Goal: Information Seeking & Learning: Learn about a topic

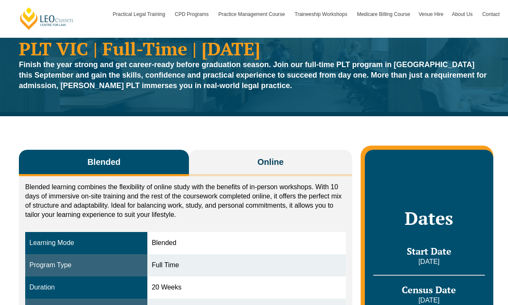
click at [316, 152] on button "Online" at bounding box center [270, 163] width 163 height 26
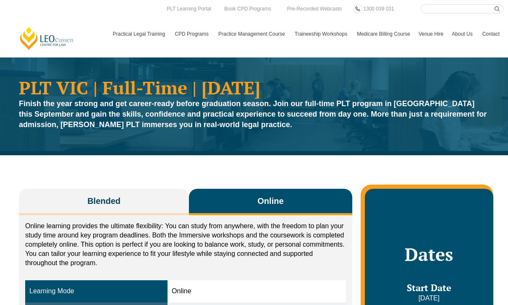
scroll to position [0, 0]
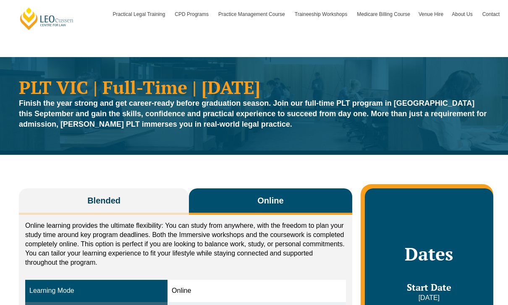
click at [0, 0] on li "Our Practical Legal Training Program Program Dates & Fees Chat with us 2025 PLT…" at bounding box center [0, 0] width 0 height 0
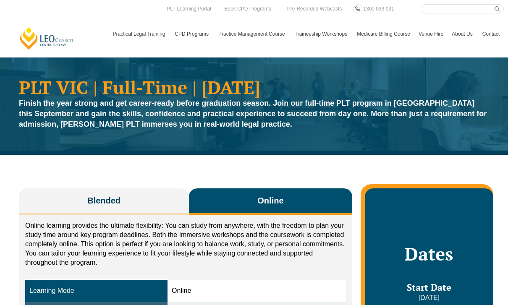
click at [0, 0] on link "Program Dates & Fees" at bounding box center [0, 0] width 0 height 0
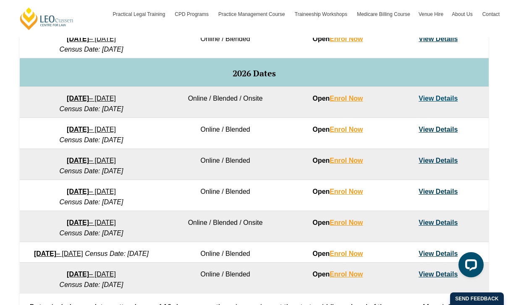
scroll to position [520, 0]
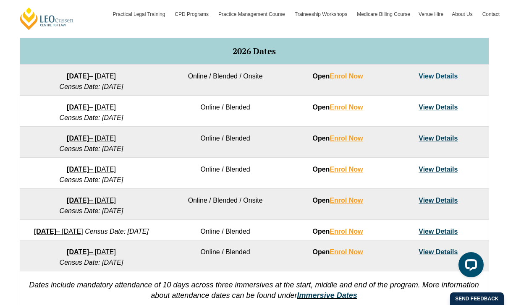
click at [442, 111] on link "View Details" at bounding box center [438, 107] width 39 height 7
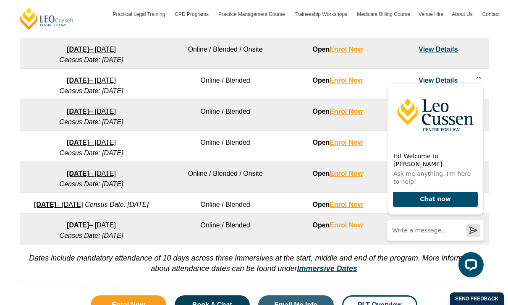
click at [481, 81] on icon "Hide greeting" at bounding box center [479, 76] width 10 height 10
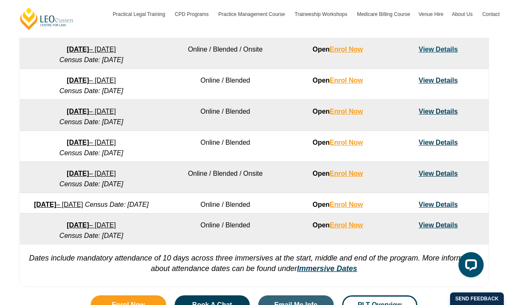
click at [448, 53] on link "View Details" at bounding box center [438, 49] width 39 height 7
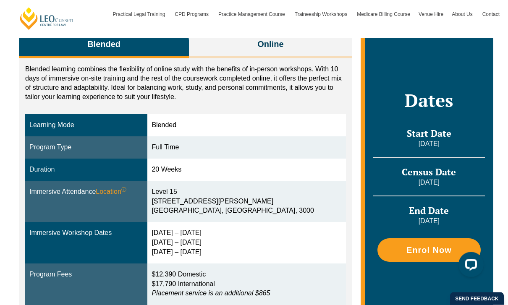
scroll to position [157, 0]
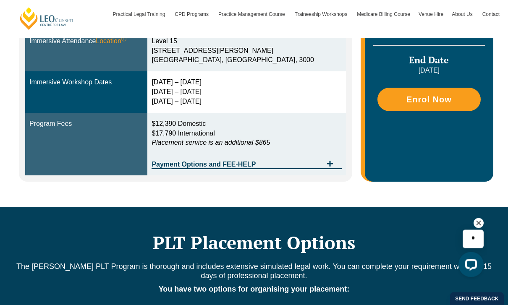
click at [330, 163] on span "Tabs. Open items with Enter or Space, close with Escape and navigate using the …" at bounding box center [330, 165] width 15 height 8
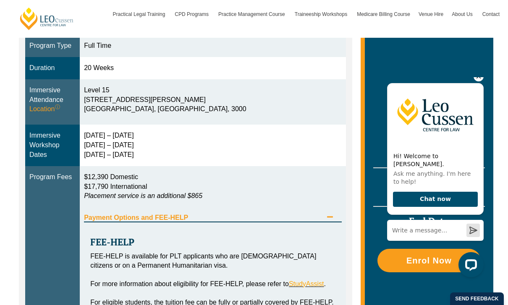
scroll to position [258, 0]
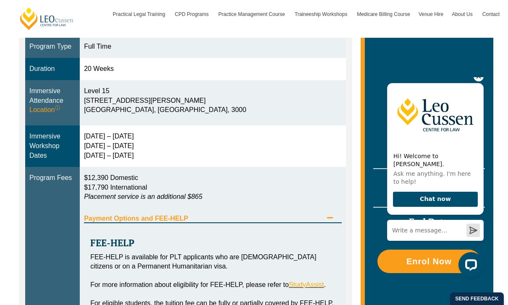
click at [481, 81] on icon "Hide greeting" at bounding box center [479, 76] width 10 height 10
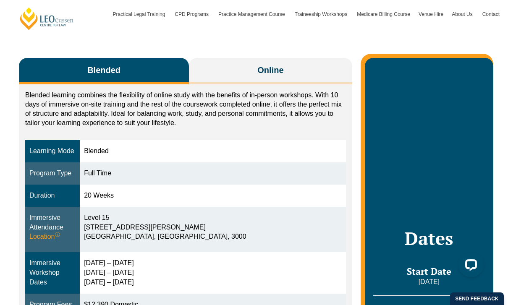
click at [319, 73] on button "Online" at bounding box center [270, 71] width 163 height 26
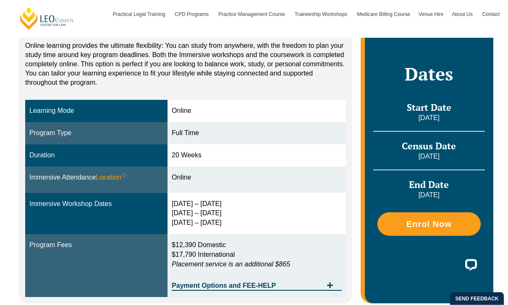
scroll to position [283, 0]
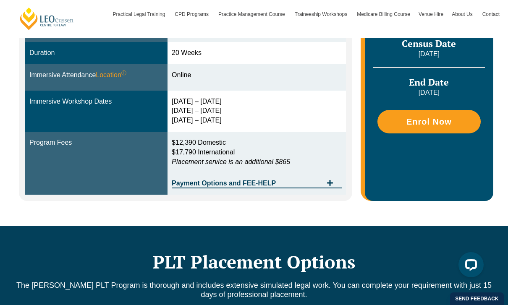
click at [338, 179] on div "Payment Options and FEE-HELP" at bounding box center [257, 179] width 170 height 17
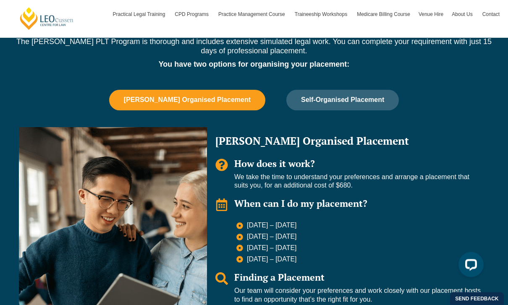
scroll to position [766, 0]
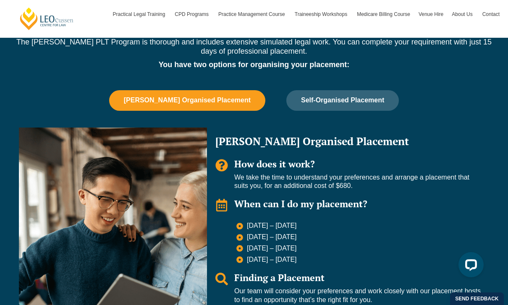
click at [407, 213] on div "When can I do my placement?" at bounding box center [357, 206] width 247 height 14
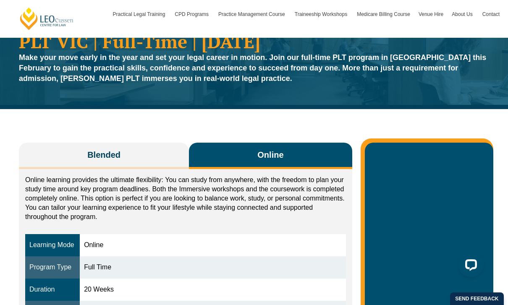
scroll to position [44, 0]
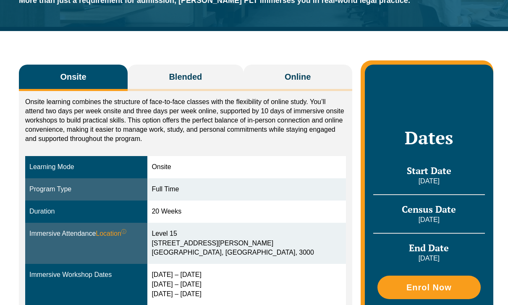
scroll to position [125, 0]
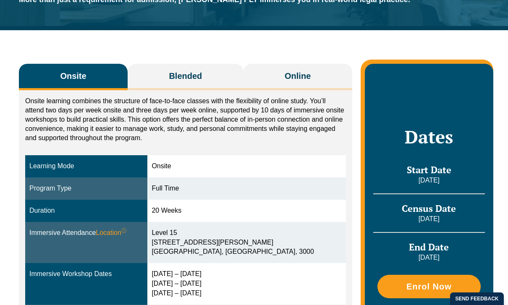
click at [282, 62] on div "Onsite Blended Online Onsite learning combines the structure of face-to-face cl…" at bounding box center [254, 214] width 479 height 369
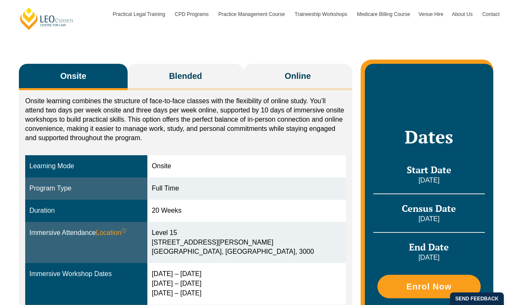
click at [268, 87] on button "Online" at bounding box center [298, 77] width 109 height 26
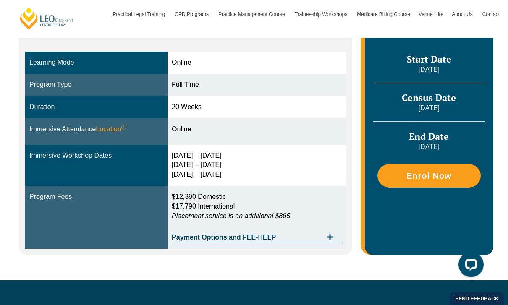
scroll to position [226, 0]
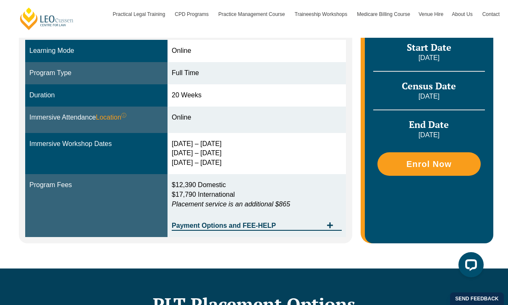
click at [209, 223] on span "Payment Options and FEE-HELP" at bounding box center [247, 226] width 151 height 7
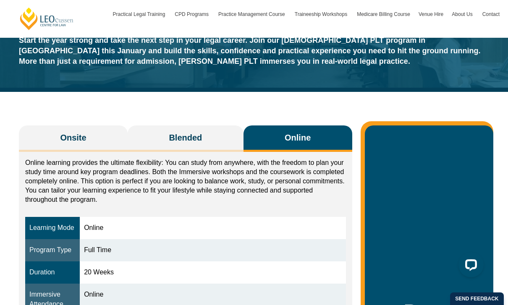
scroll to position [52, 0]
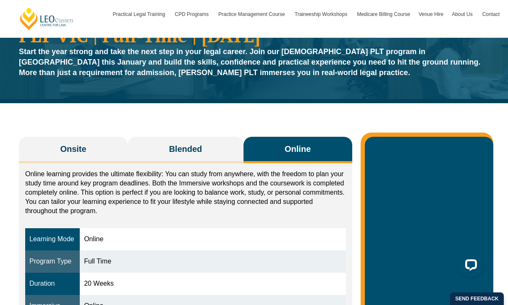
click at [219, 157] on button "Blended" at bounding box center [186, 150] width 116 height 26
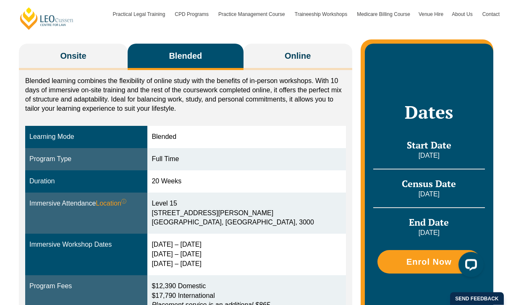
scroll to position [151, 0]
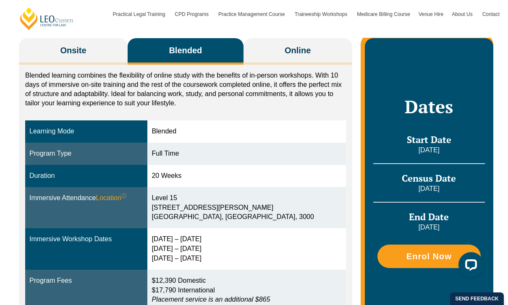
click at [301, 47] on span "Online" at bounding box center [298, 51] width 26 height 12
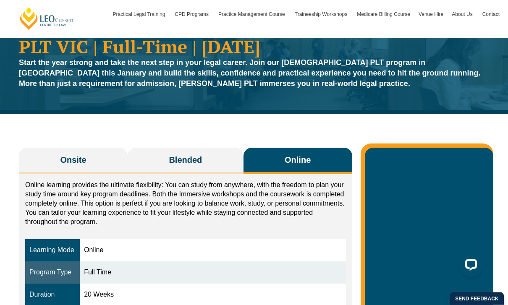
scroll to position [0, 0]
